Goal: Obtain resource: Download file/media

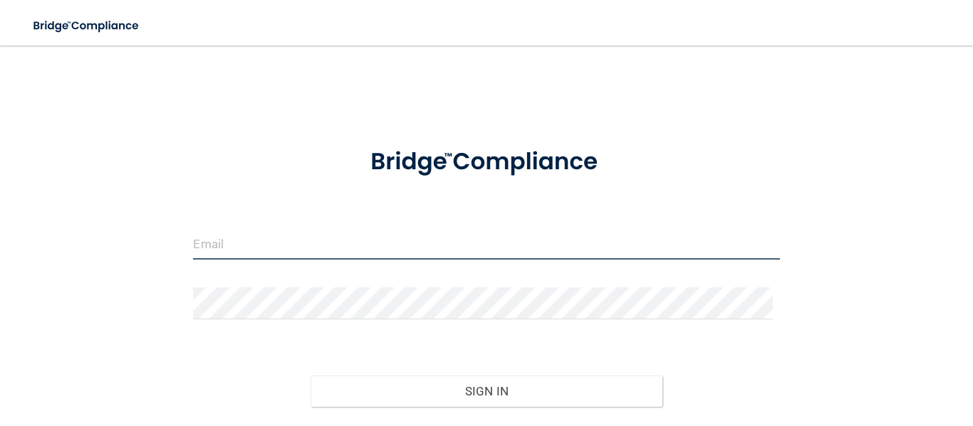
click at [292, 244] on input "email" at bounding box center [486, 244] width 586 height 32
type input "[EMAIL_ADDRESS][DOMAIN_NAME]"
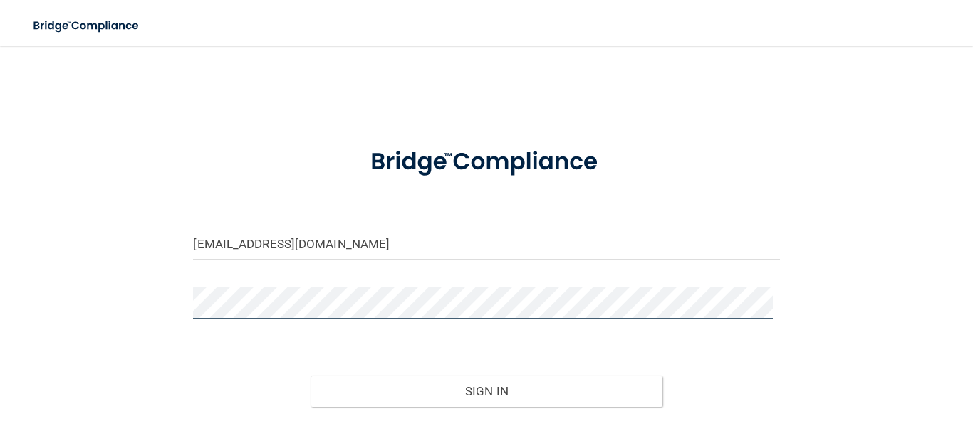
click at [310, 376] on button "Sign In" at bounding box center [486, 391] width 352 height 31
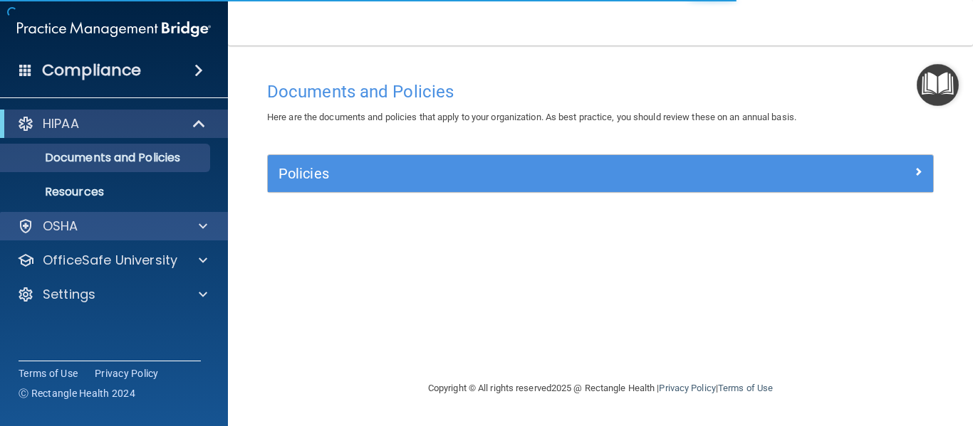
click at [129, 217] on div "OSHA" at bounding box center [114, 226] width 229 height 28
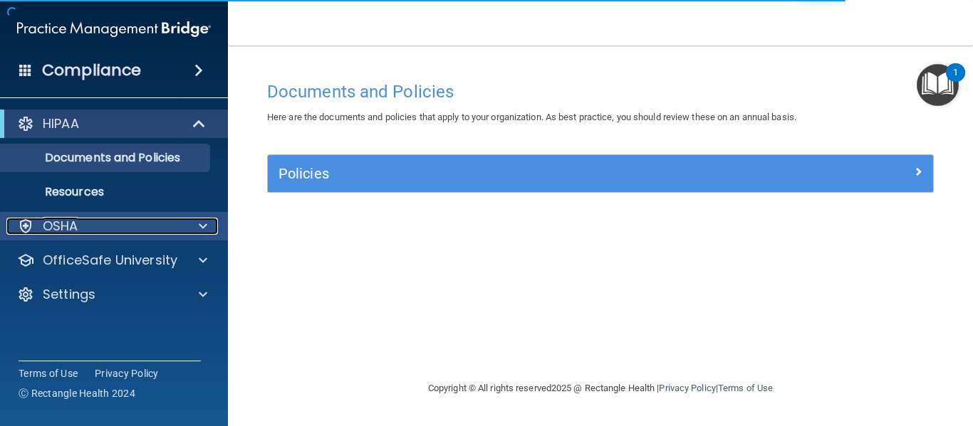
click at [206, 228] on span at bounding box center [203, 226] width 9 height 17
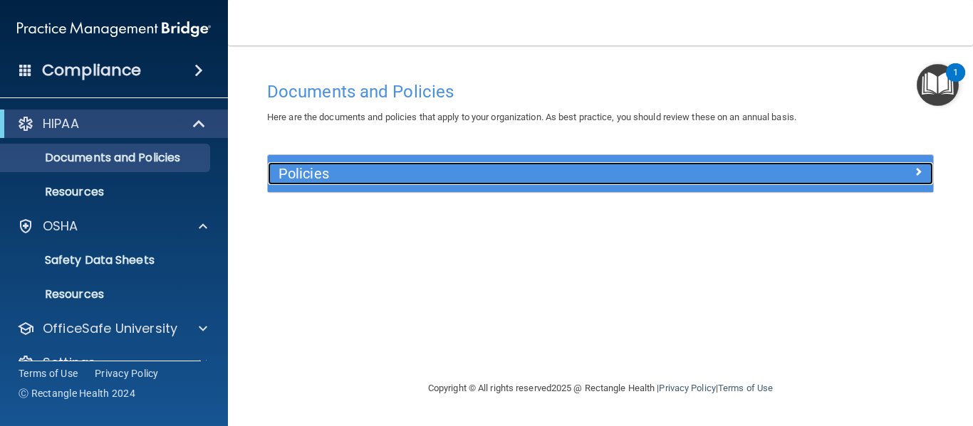
click at [333, 174] on h5 "Policies" at bounding box center [517, 174] width 478 height 16
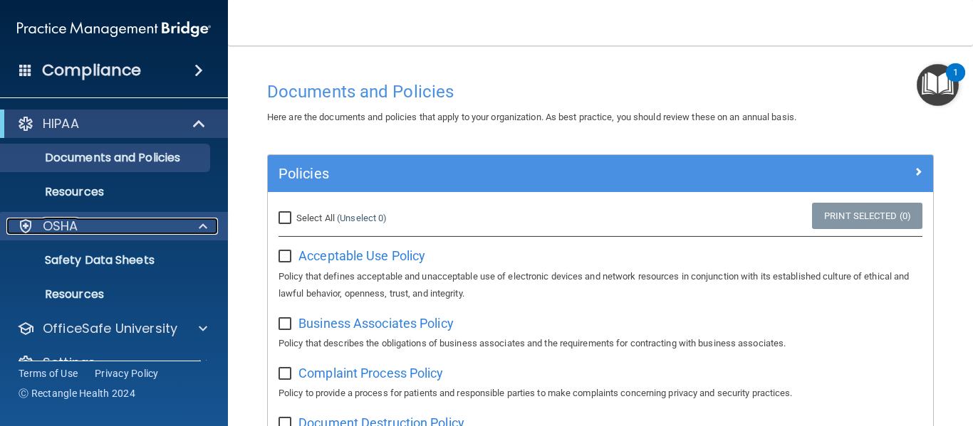
click at [95, 231] on div "OSHA" at bounding box center [94, 226] width 177 height 17
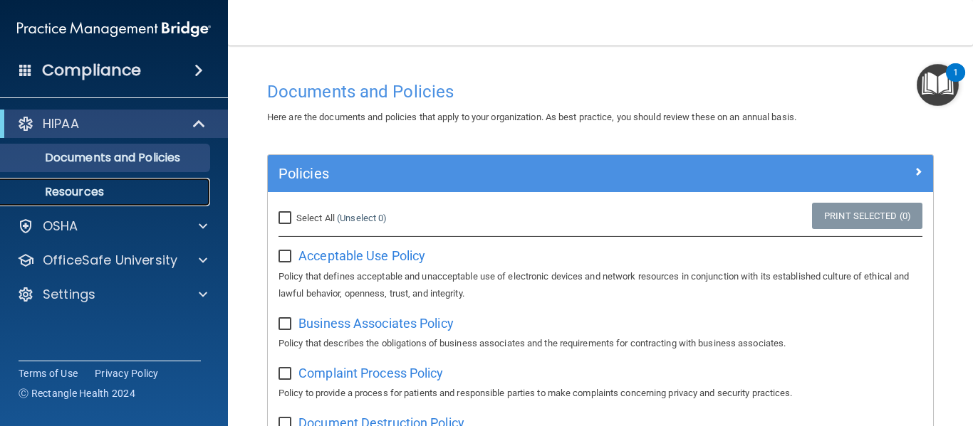
click at [91, 197] on p "Resources" at bounding box center [106, 192] width 194 height 14
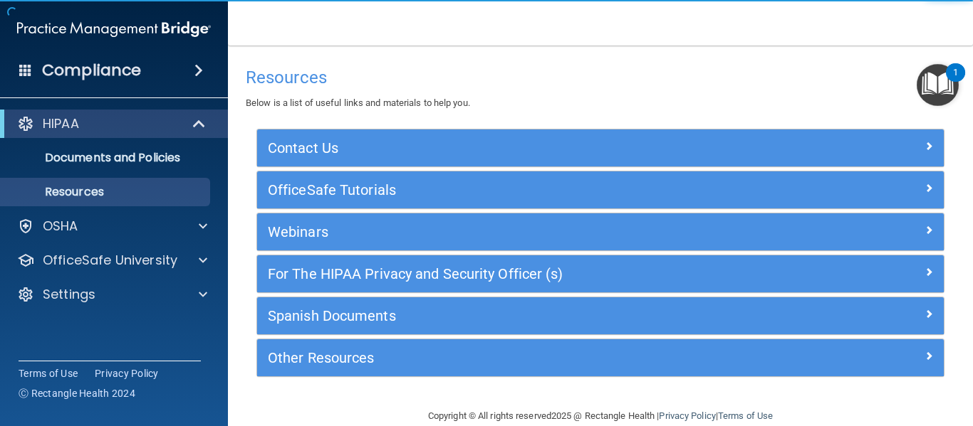
click at [190, 80] on div "Compliance" at bounding box center [114, 70] width 228 height 31
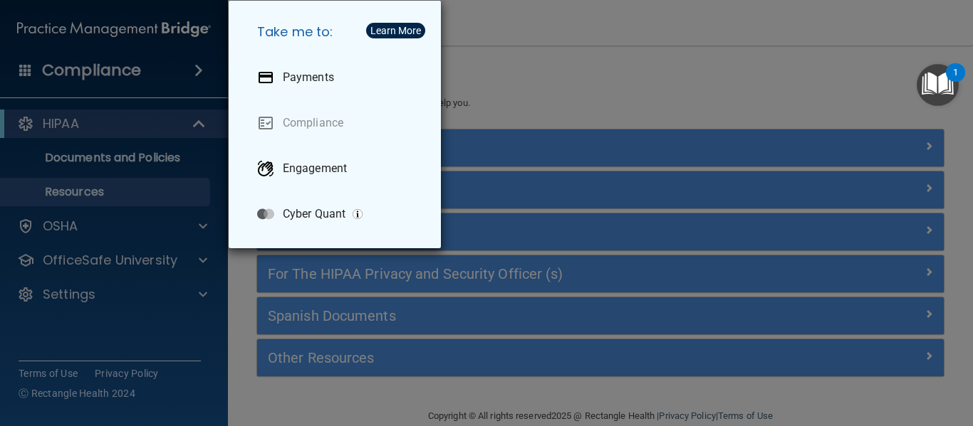
click at [86, 226] on div "Take me to: Payments Compliance Engagement Cyber Quant" at bounding box center [486, 213] width 973 height 426
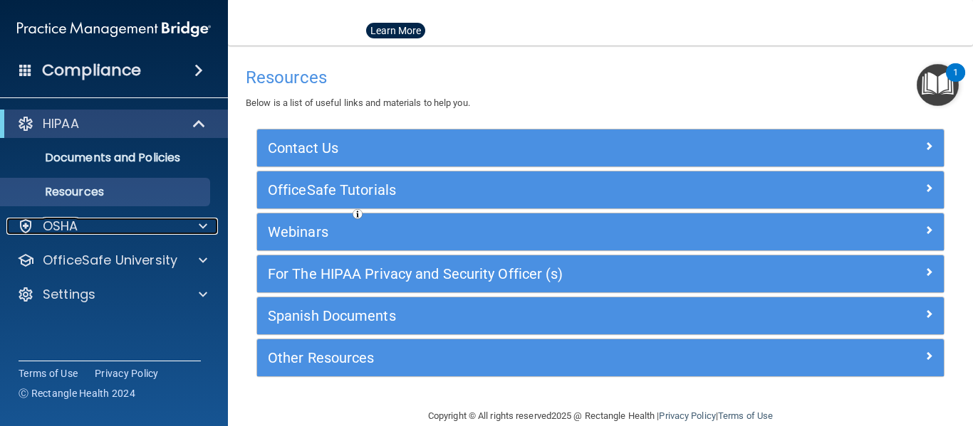
click at [59, 234] on p "OSHA" at bounding box center [61, 226] width 36 height 17
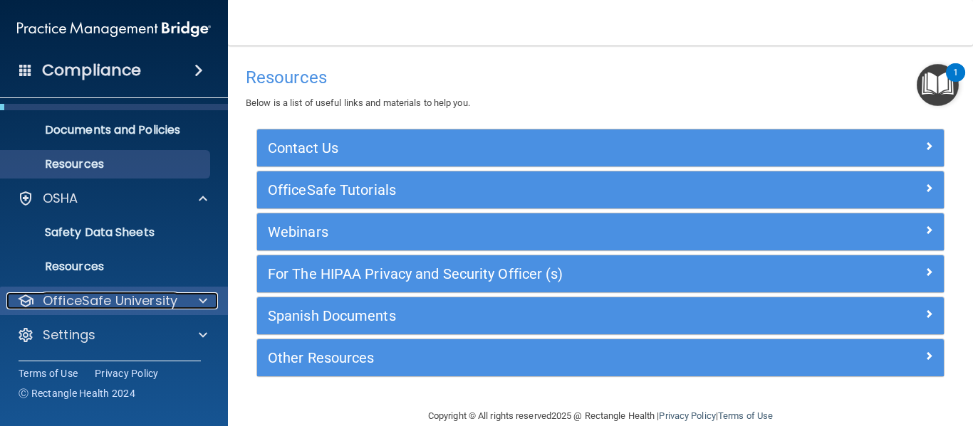
click at [137, 295] on p "OfficeSafe University" at bounding box center [110, 301] width 135 height 17
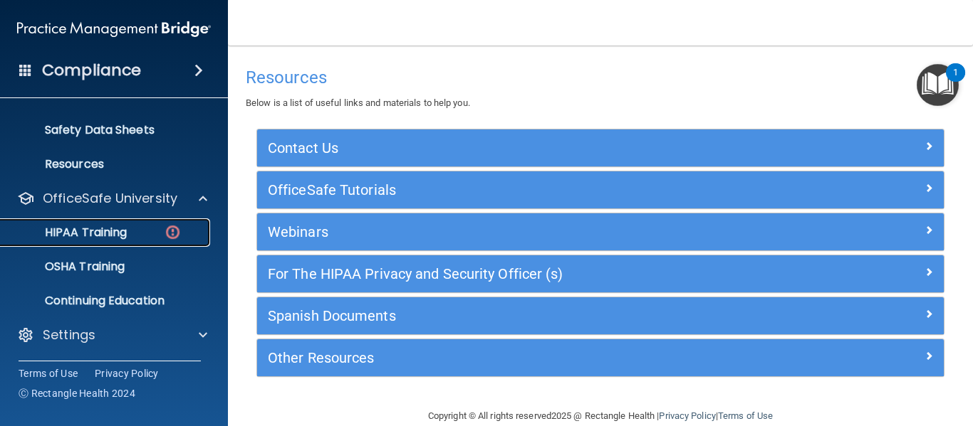
click at [157, 232] on div "HIPAA Training" at bounding box center [106, 233] width 194 height 14
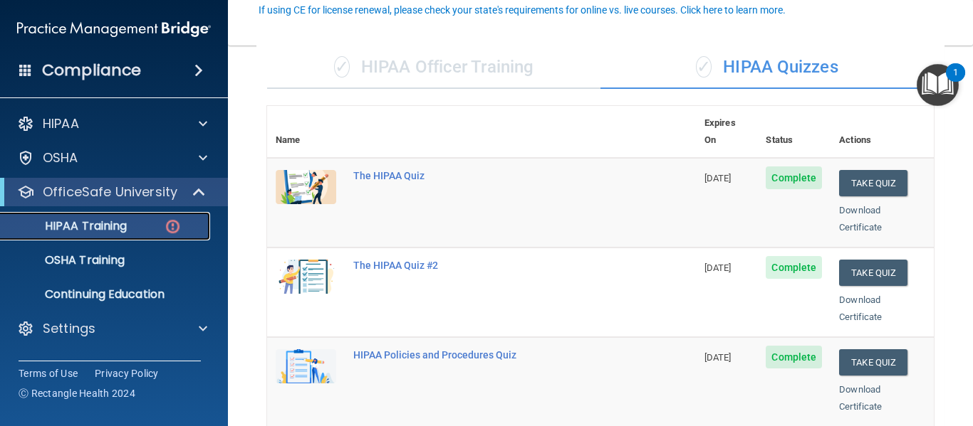
scroll to position [142, 0]
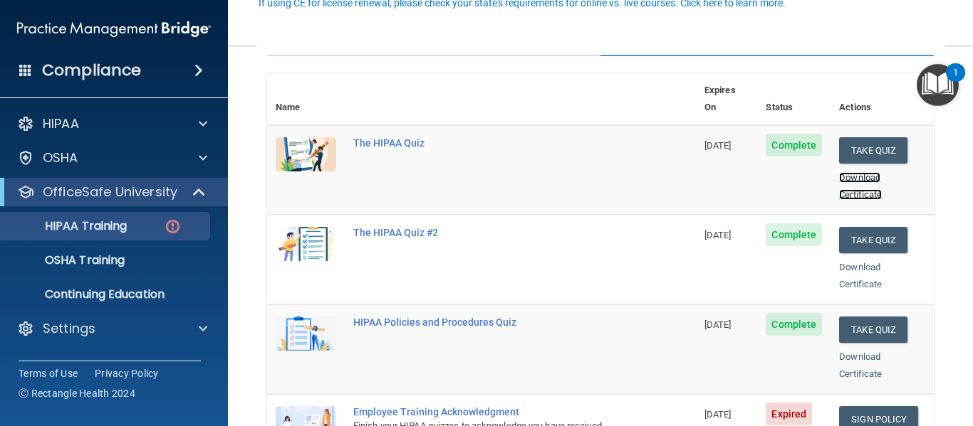
click at [856, 174] on link "Download Certificate" at bounding box center [860, 186] width 43 height 28
click at [860, 264] on link "Download Certificate" at bounding box center [860, 276] width 43 height 28
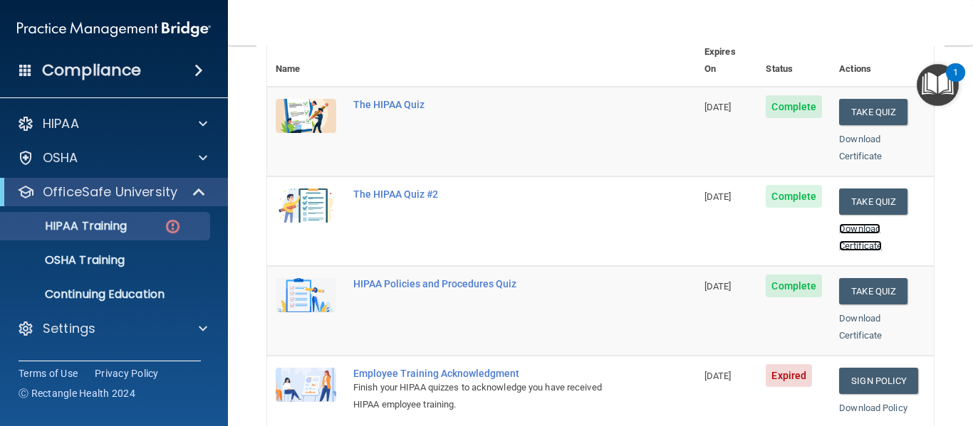
scroll to position [214, 0]
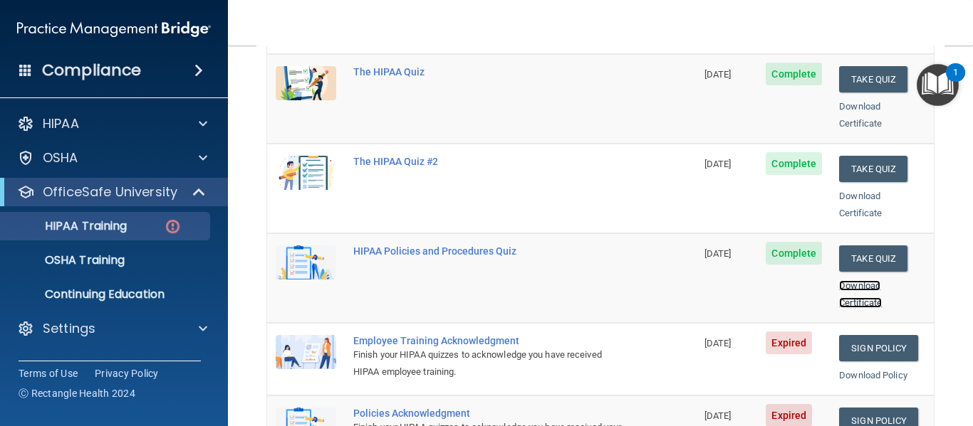
click at [848, 281] on link "Download Certificate" at bounding box center [860, 295] width 43 height 28
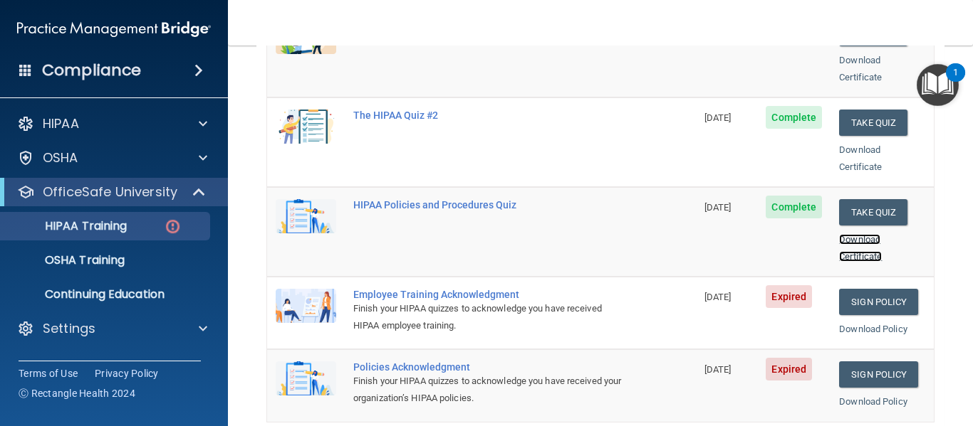
scroll to position [285, 0]
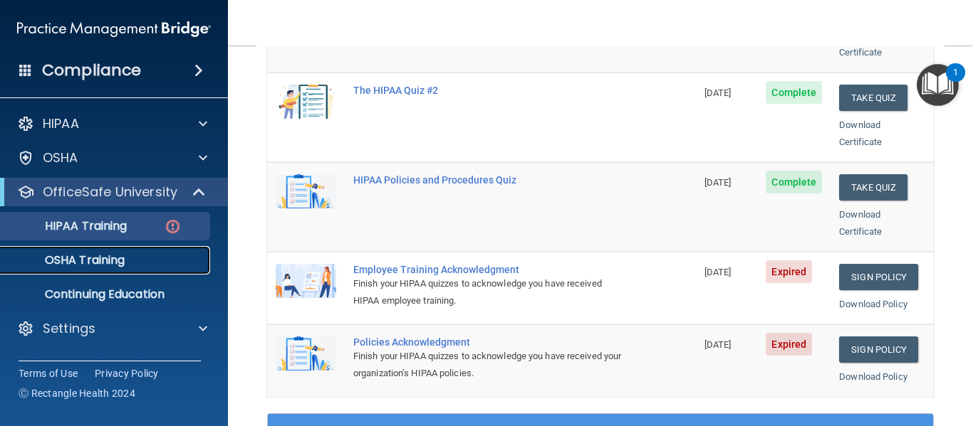
click at [82, 257] on p "OSHA Training" at bounding box center [66, 260] width 115 height 14
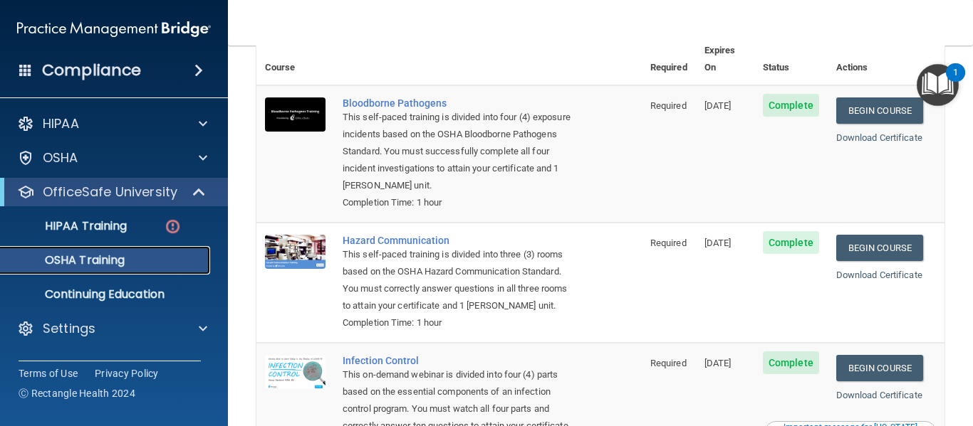
scroll to position [58, 0]
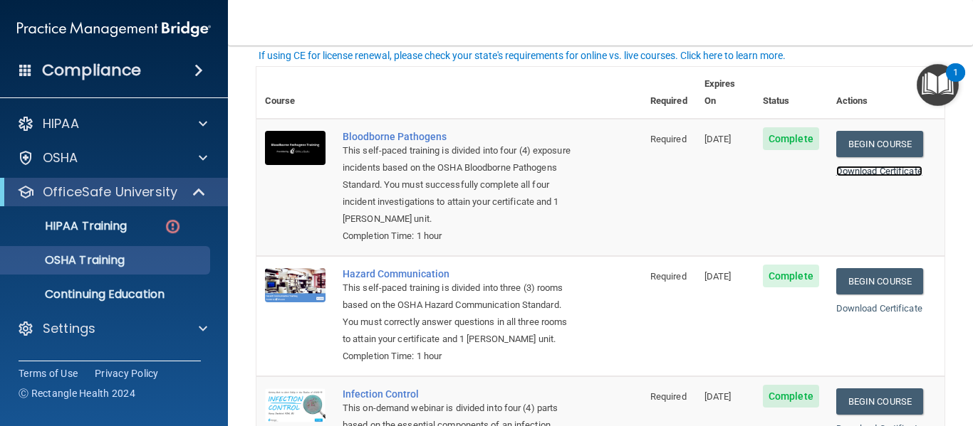
click at [862, 166] on link "Download Certificate" at bounding box center [879, 171] width 86 height 11
click at [859, 303] on link "Download Certificate" at bounding box center [879, 308] width 86 height 11
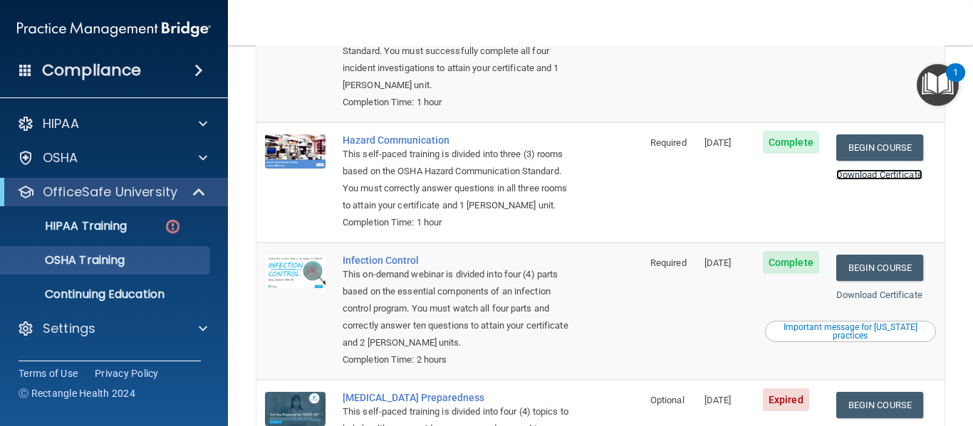
scroll to position [200, 0]
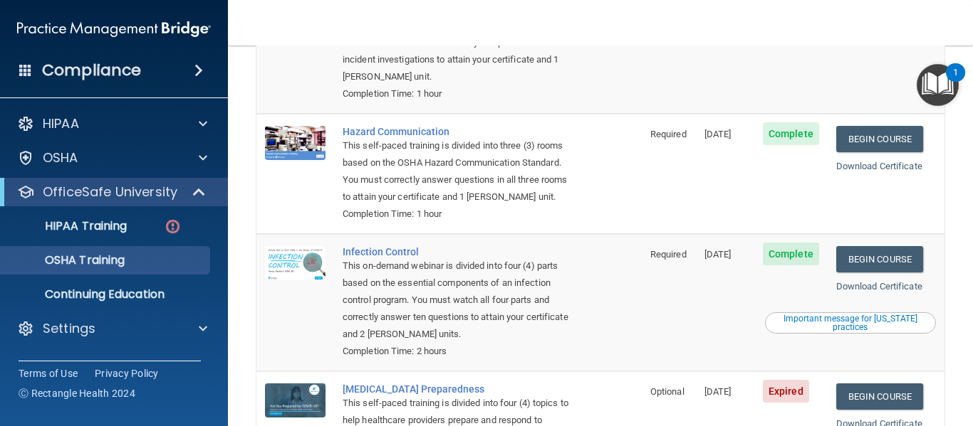
click at [865, 294] on div "Download Certificate" at bounding box center [886, 286] width 100 height 17
click at [865, 292] on link "Download Certificate" at bounding box center [879, 286] width 86 height 11
click at [140, 290] on p "Continuing Education" at bounding box center [106, 295] width 194 height 14
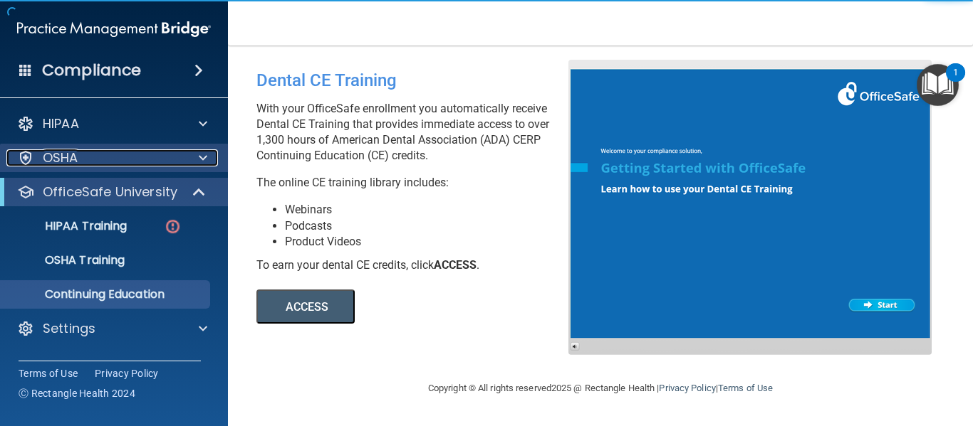
click at [150, 156] on div "OSHA" at bounding box center [94, 158] width 177 height 17
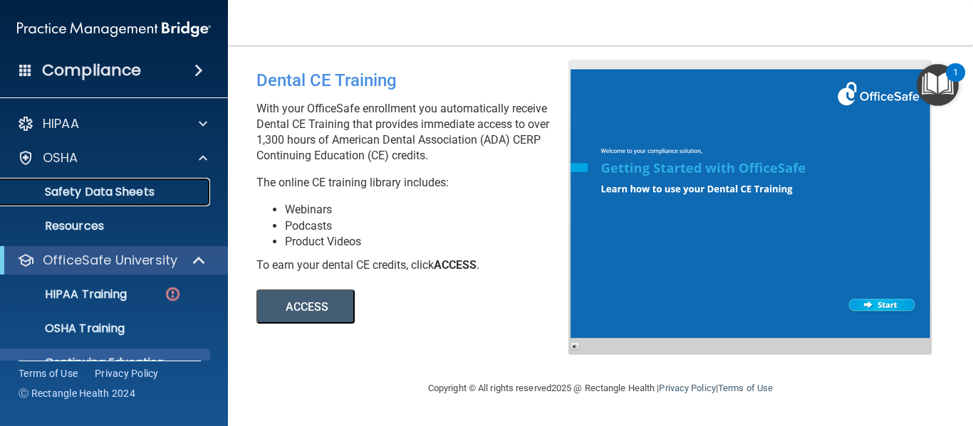
click at [129, 187] on p "Safety Data Sheets" at bounding box center [106, 192] width 194 height 14
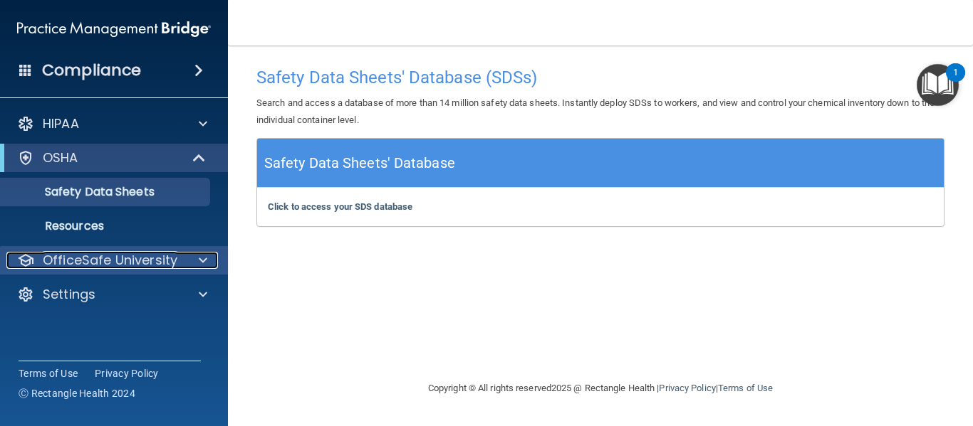
click at [100, 259] on p "OfficeSafe University" at bounding box center [110, 260] width 135 height 17
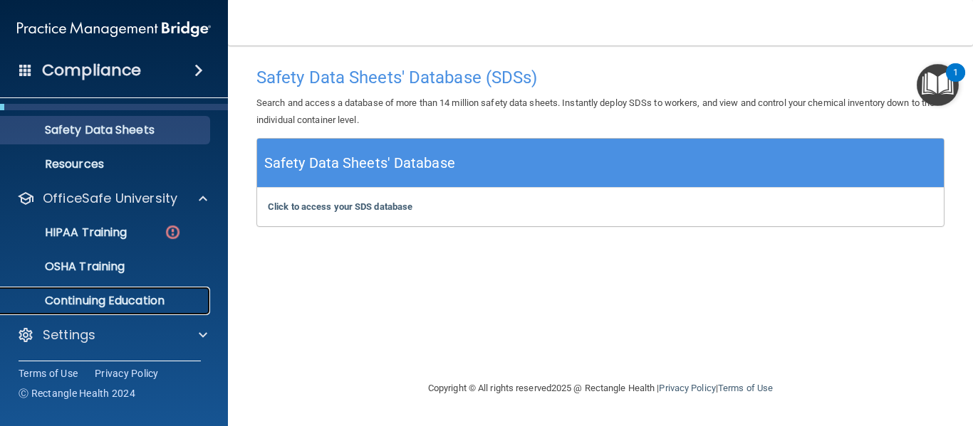
click at [150, 302] on p "Continuing Education" at bounding box center [106, 301] width 194 height 14
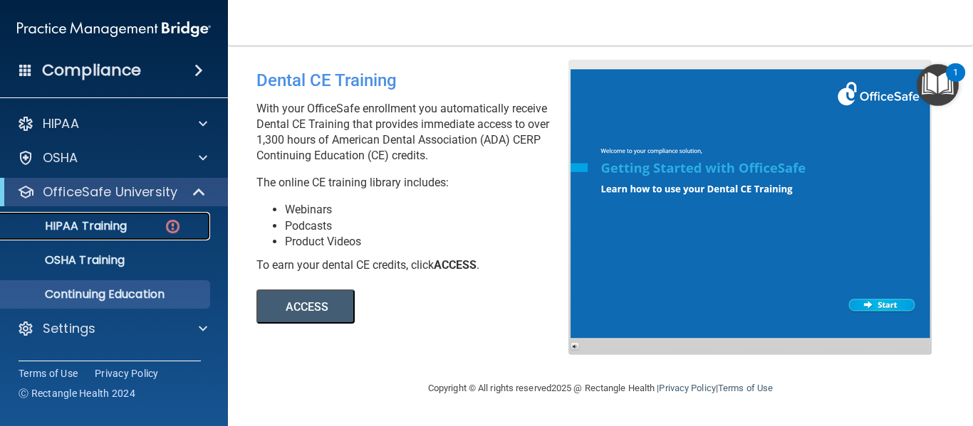
click at [129, 233] on div "HIPAA Training" at bounding box center [106, 226] width 194 height 14
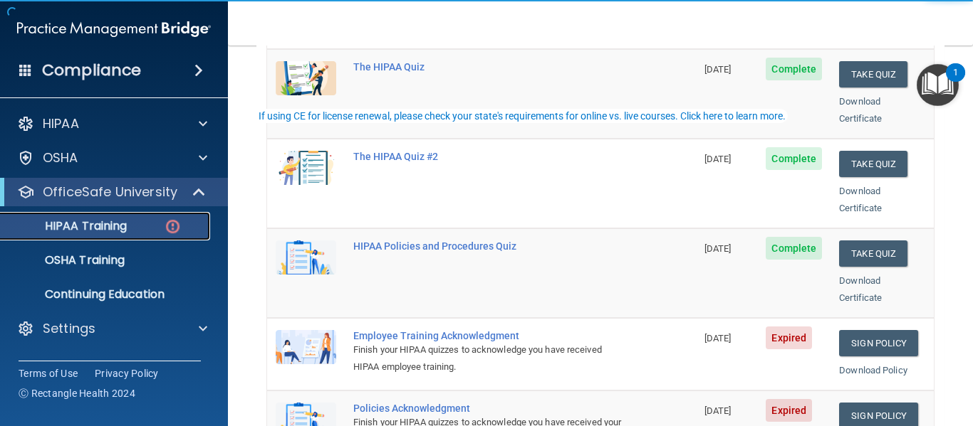
scroll to position [285, 0]
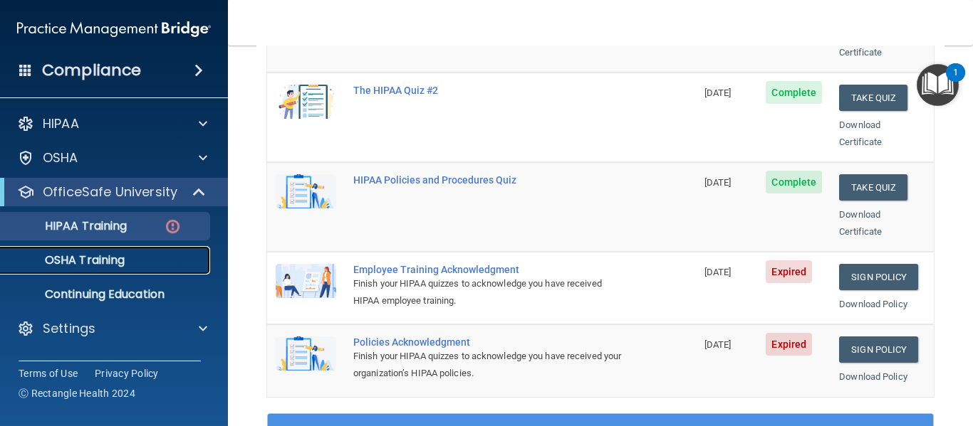
click at [90, 268] on link "OSHA Training" at bounding box center [98, 260] width 224 height 28
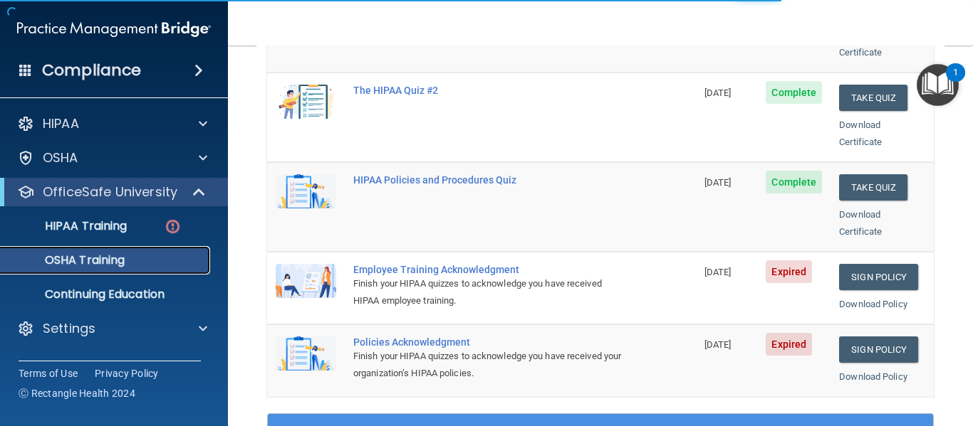
click at [90, 258] on p "OSHA Training" at bounding box center [66, 260] width 115 height 14
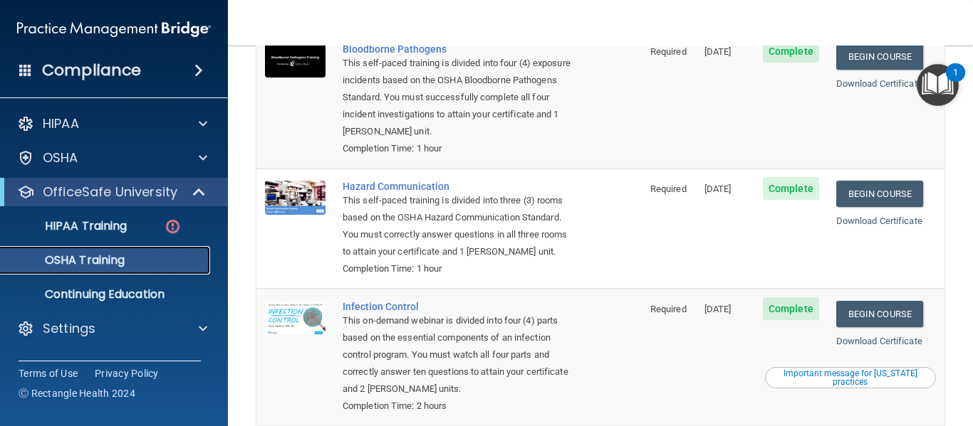
scroll to position [129, 0]
